Goal: Transaction & Acquisition: Purchase product/service

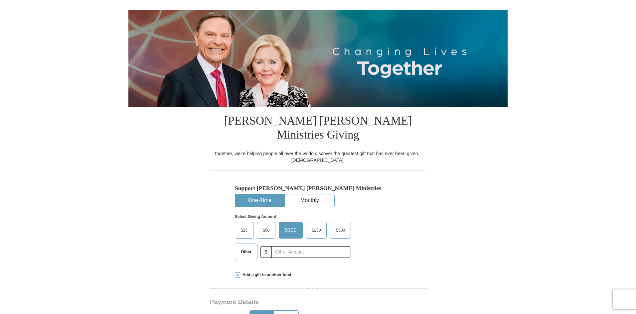
scroll to position [133, 0]
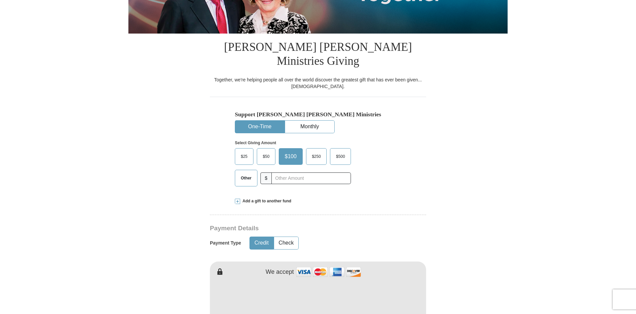
click at [244, 152] on span "$25" at bounding box center [243, 157] width 13 height 10
click at [0, 0] on input "$25" at bounding box center [0, 0] width 0 height 0
click at [318, 152] on span "$250" at bounding box center [316, 157] width 16 height 10
click at [0, 0] on input "$250" at bounding box center [0, 0] width 0 height 0
click at [239, 199] on span at bounding box center [237, 201] width 5 height 5
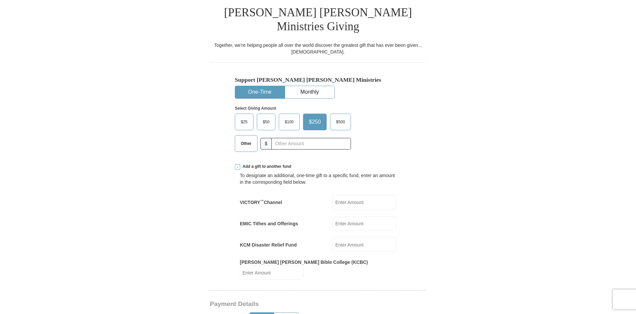
scroll to position [166, 0]
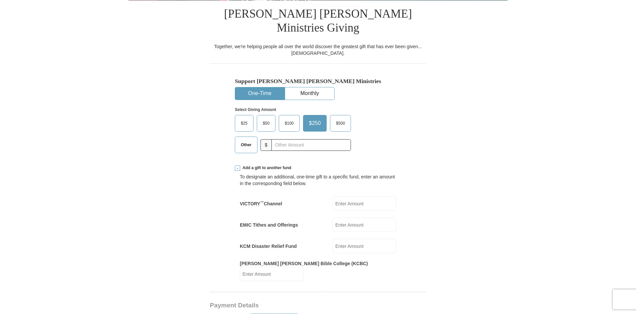
click at [291, 118] on span "$100" at bounding box center [289, 123] width 16 height 10
click at [0, 0] on input "$100" at bounding box center [0, 0] width 0 height 0
click at [359, 239] on input "KCM Disaster Relief Fund" at bounding box center [365, 246] width 64 height 14
type input "50"
click at [303, 267] on input "[PERSON_NAME] [PERSON_NAME] Bible College (KCBC)" at bounding box center [272, 274] width 64 height 14
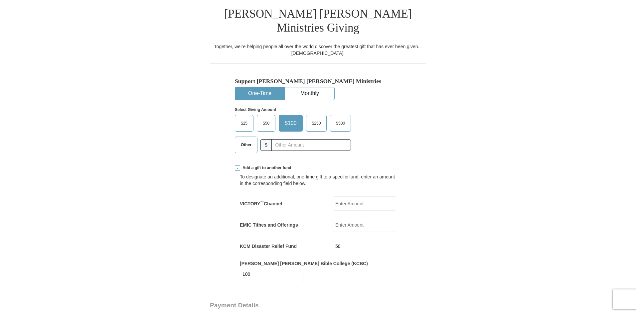
type input "100"
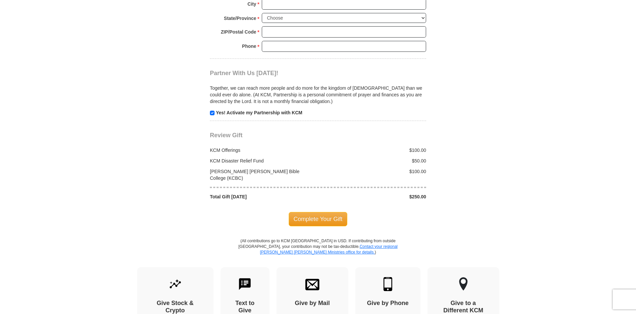
scroll to position [499, 0]
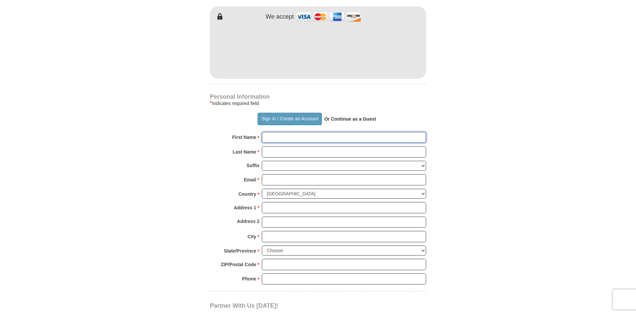
click at [310, 132] on input "First Name *" at bounding box center [344, 137] width 164 height 11
type input "[PERSON_NAME]"
click at [297, 146] on input "Last Name *" at bounding box center [344, 151] width 164 height 11
type input "Lamb"
click at [294, 174] on input "Email *" at bounding box center [344, 179] width 164 height 11
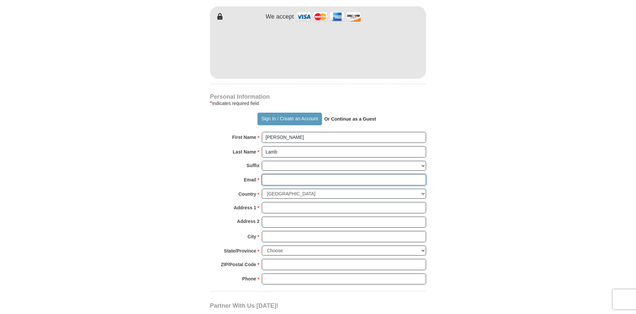
type input "[EMAIL_ADDRESS][DOMAIN_NAME]"
type input "[STREET_ADDRESS]"
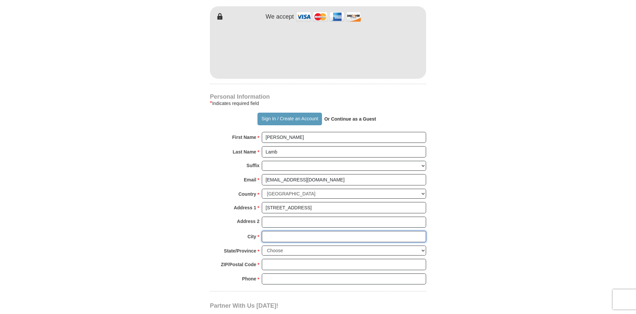
type input "Kent"
select select "WA"
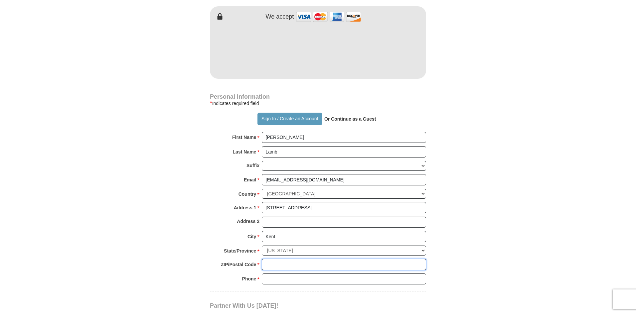
type input "98032"
type input "2532263756"
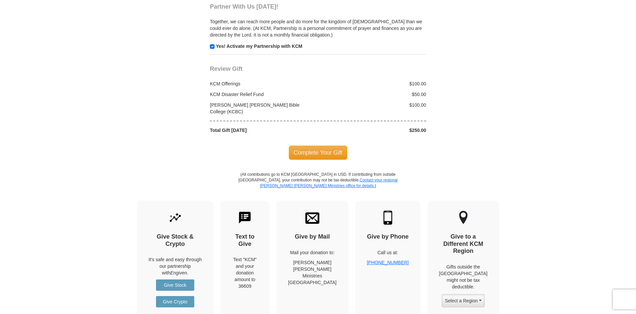
scroll to position [665, 0]
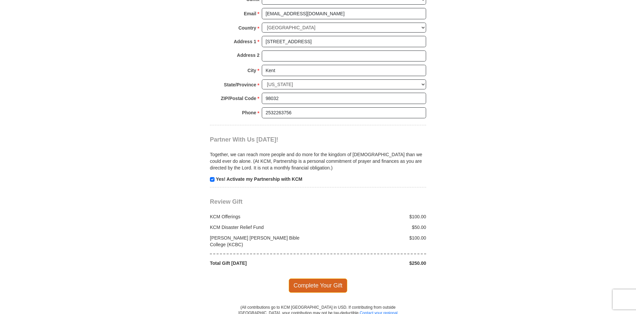
click at [318, 279] on span "Complete Your Gift" at bounding box center [318, 286] width 59 height 14
